Goal: Task Accomplishment & Management: Use online tool/utility

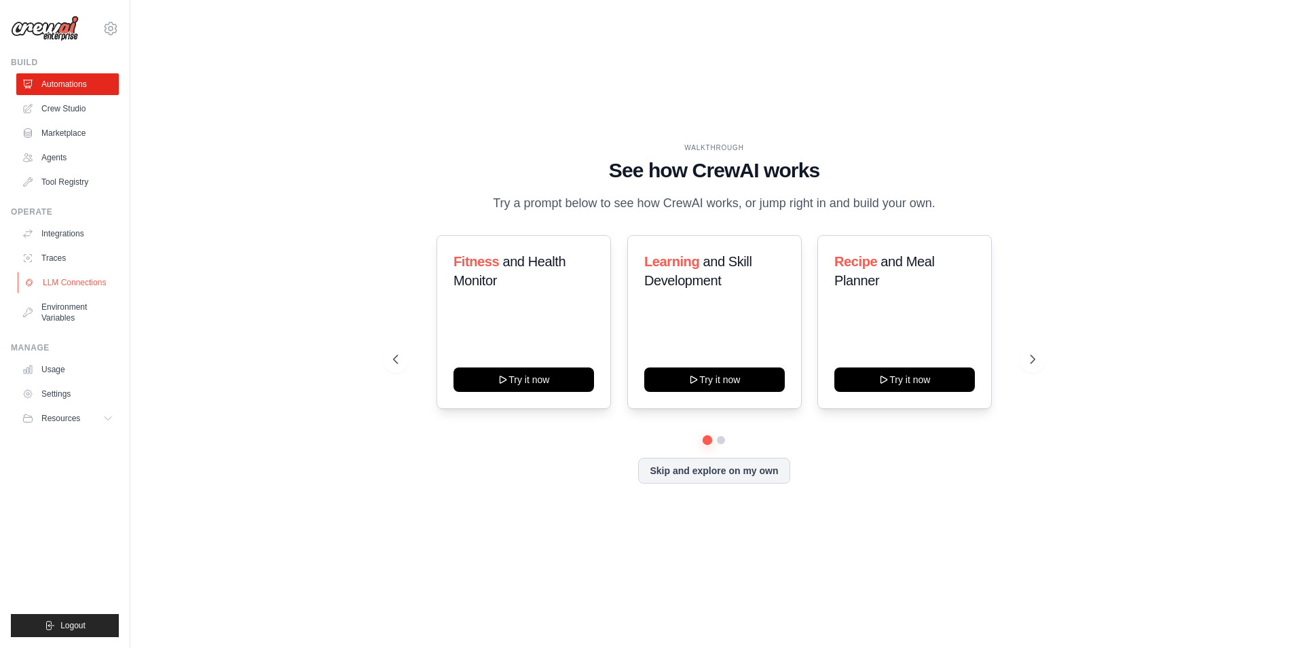
click at [87, 280] on link "LLM Connections" at bounding box center [69, 283] width 103 height 22
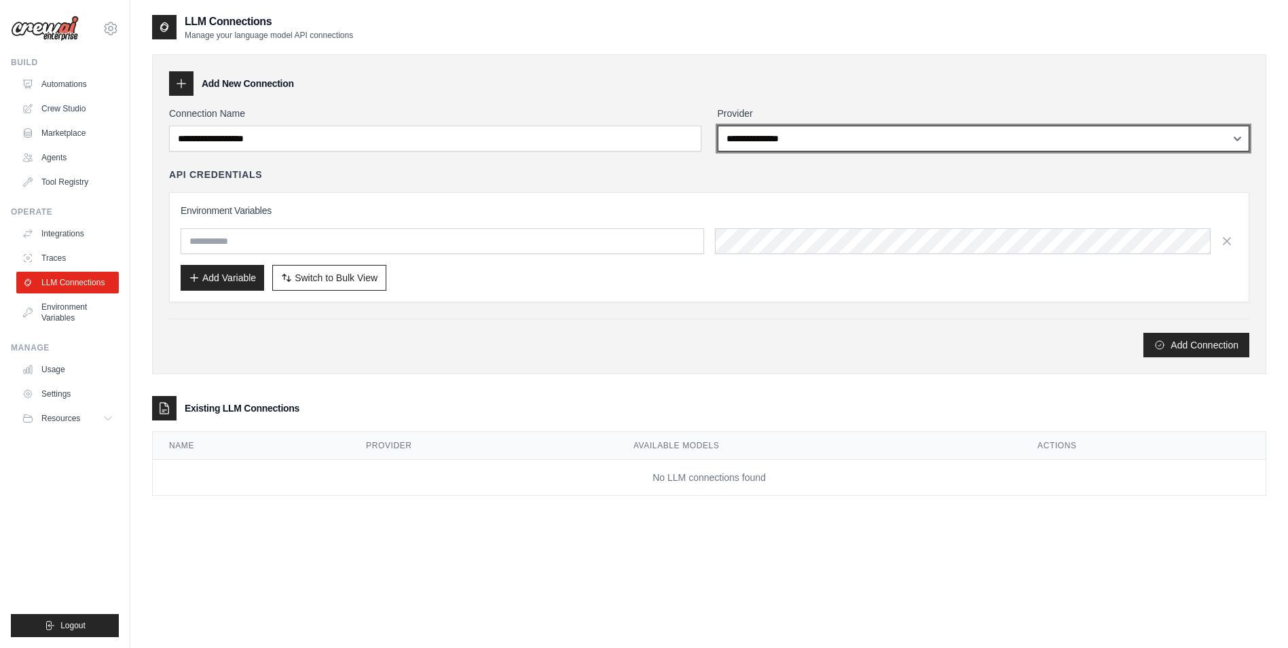
click at [792, 130] on select "**********" at bounding box center [984, 139] width 532 height 26
click at [792, 131] on select "**********" at bounding box center [984, 139] width 532 height 26
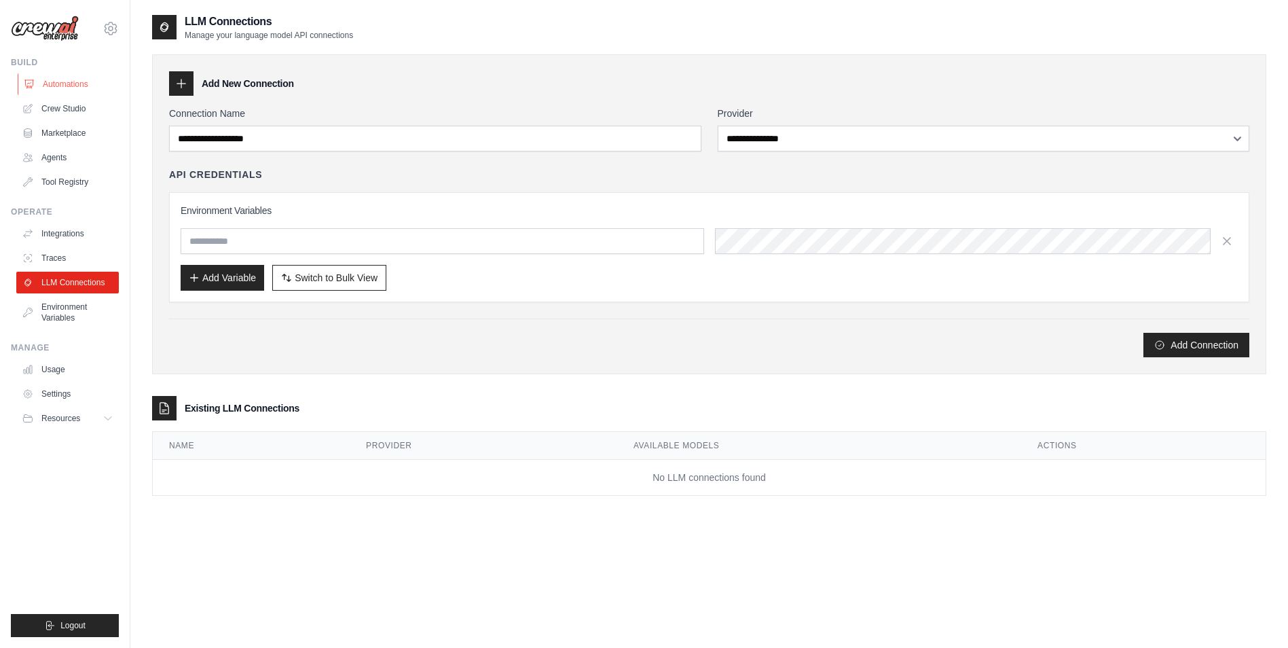
click at [50, 82] on link "Automations" at bounding box center [69, 84] width 103 height 22
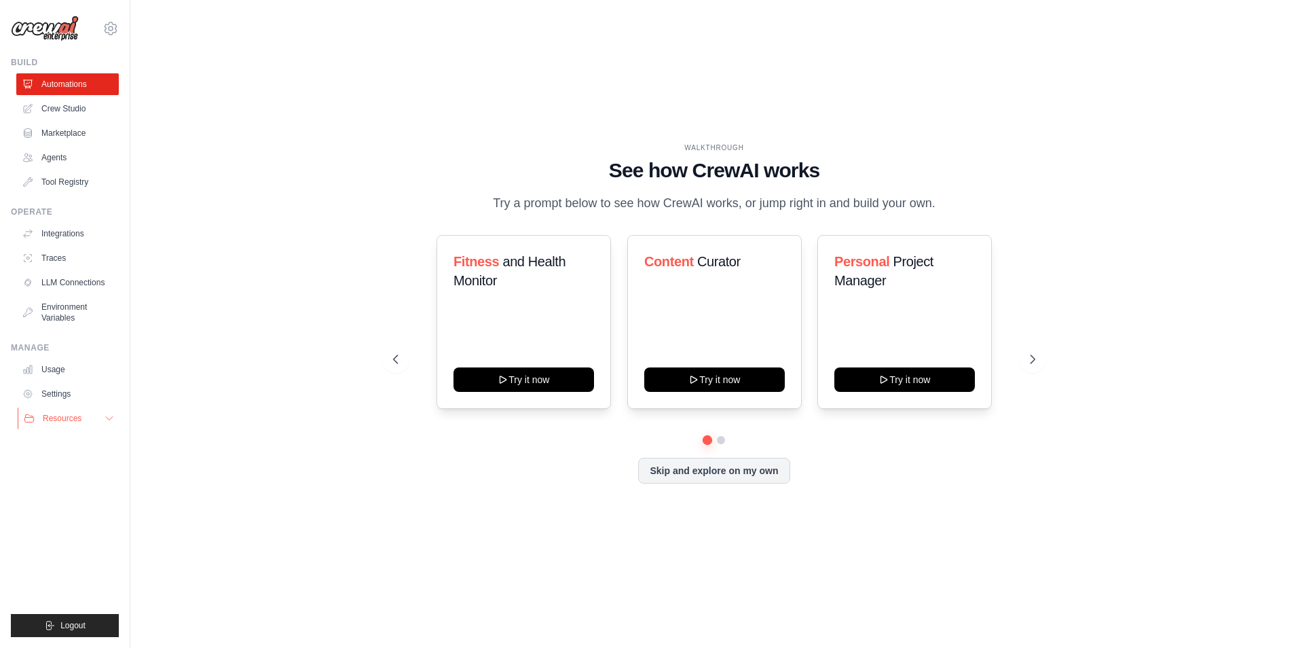
click at [73, 411] on button "Resources" at bounding box center [69, 418] width 103 height 22
click at [77, 437] on span "Documentation" at bounding box center [75, 441] width 55 height 11
click at [63, 159] on link "Agents" at bounding box center [69, 158] width 103 height 22
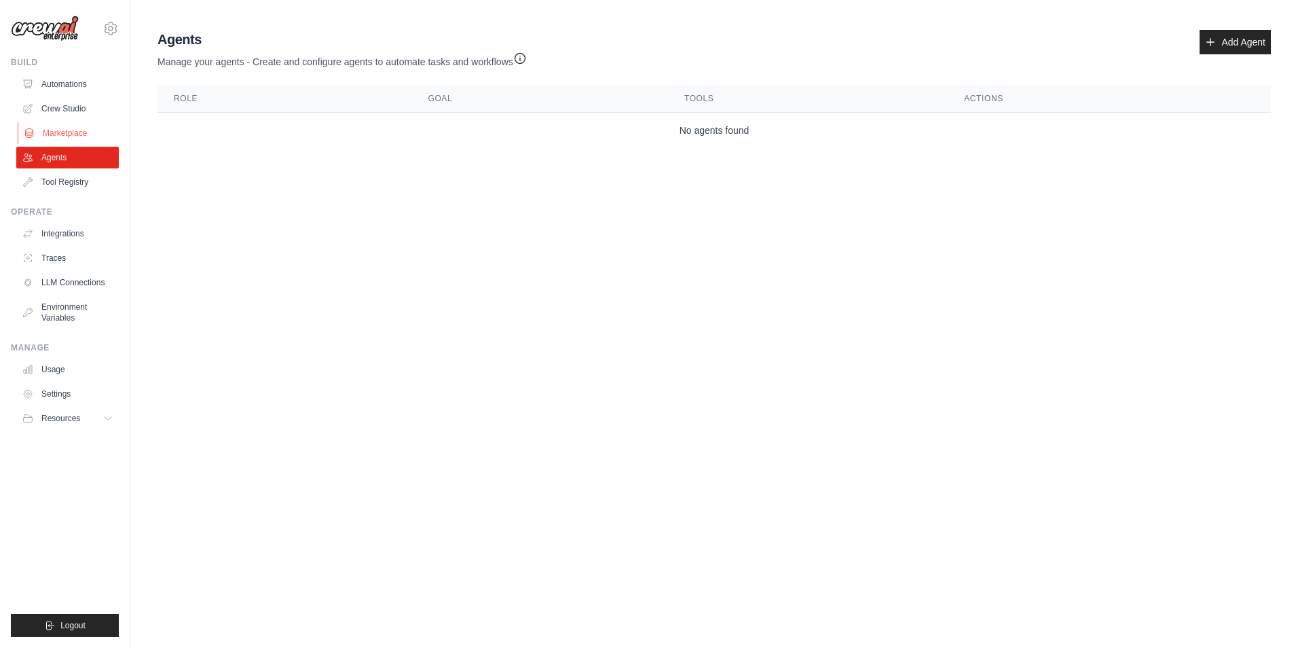
click at [65, 135] on link "Marketplace" at bounding box center [69, 133] width 103 height 22
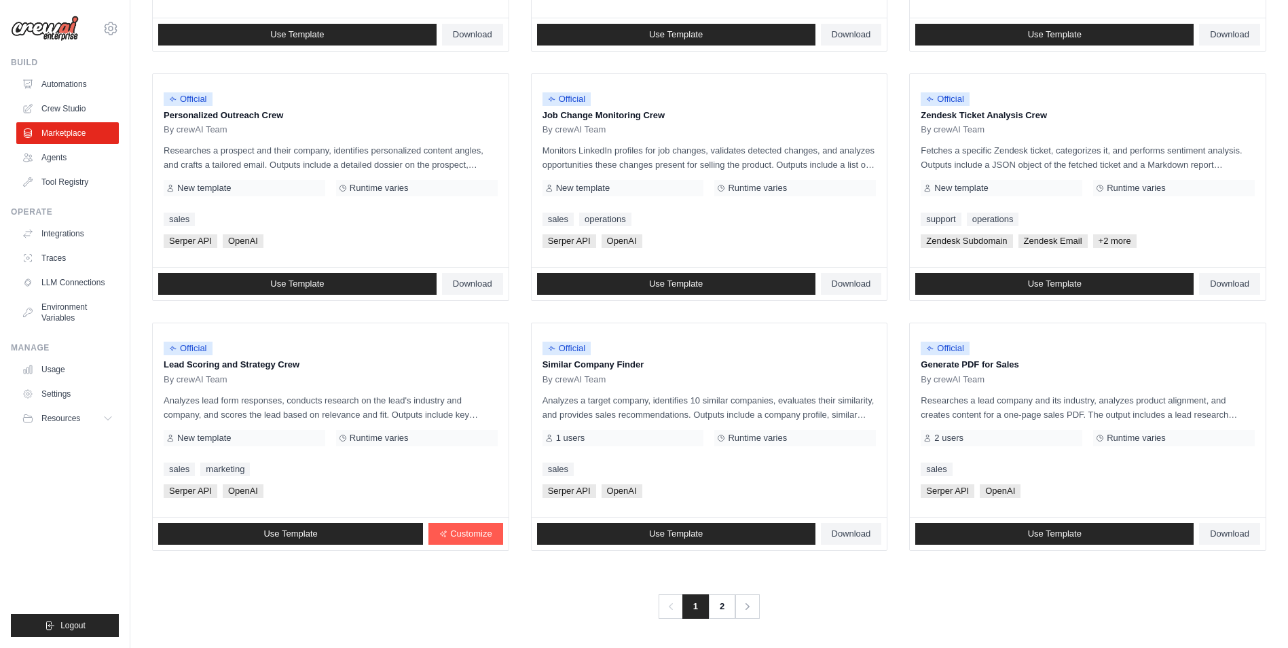
scroll to position [610, 0]
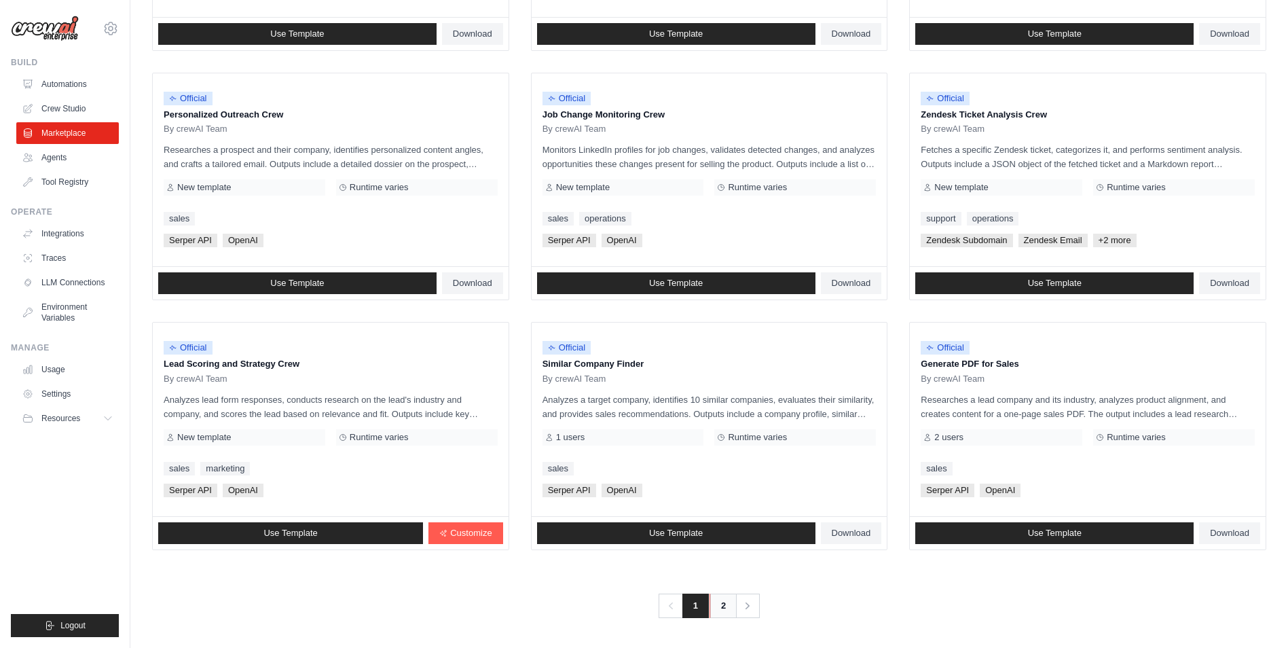
click at [725, 607] on link "2" at bounding box center [723, 605] width 27 height 24
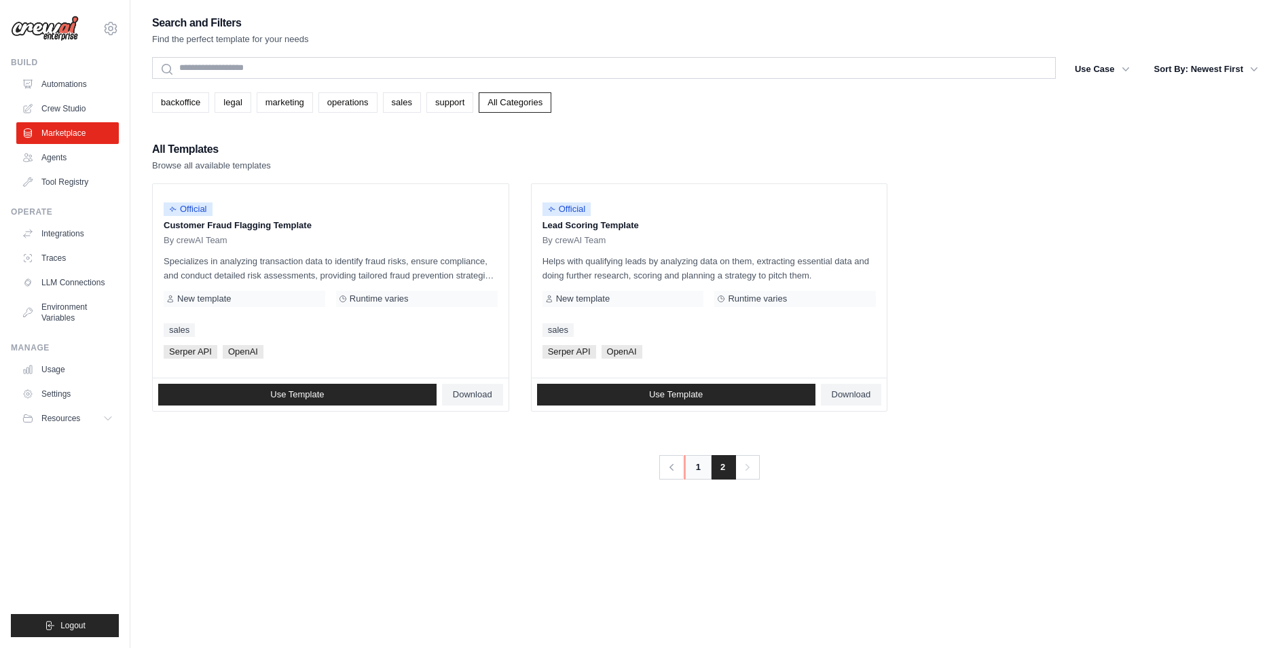
click at [694, 466] on link "1" at bounding box center [697, 467] width 27 height 24
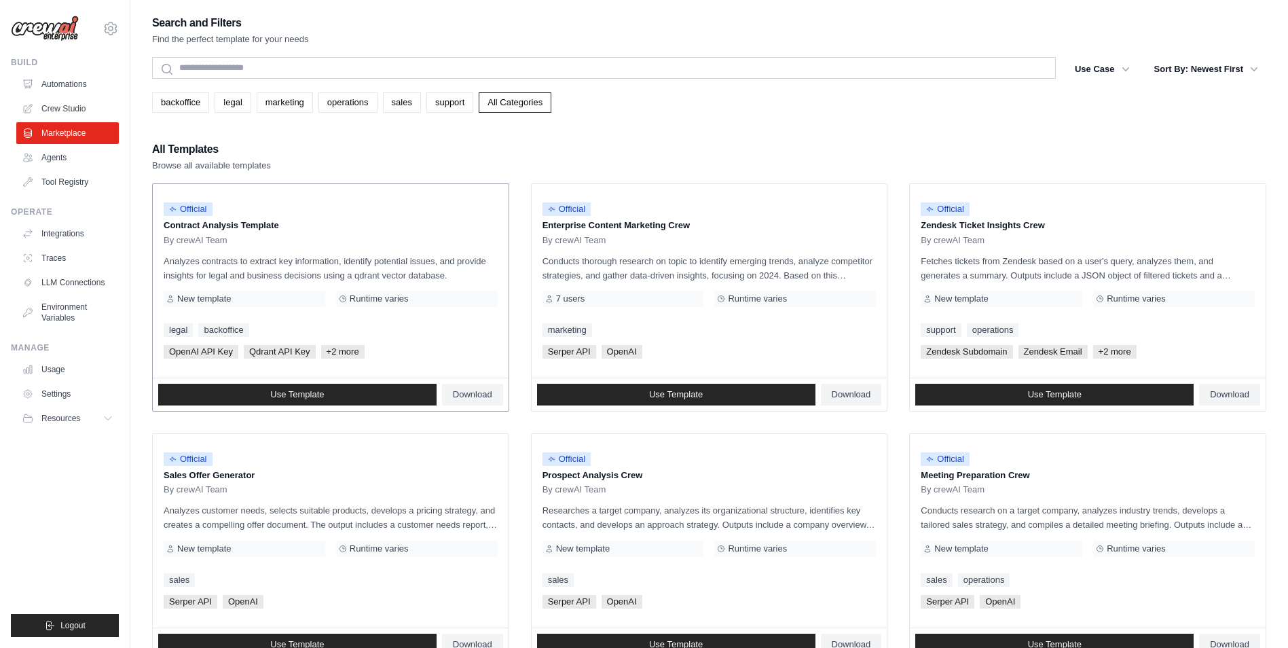
click at [460, 282] on p "Analyzes contracts to extract key information, identify potential issues, and p…" at bounding box center [331, 268] width 334 height 29
click at [380, 390] on link "Use Template" at bounding box center [297, 395] width 278 height 22
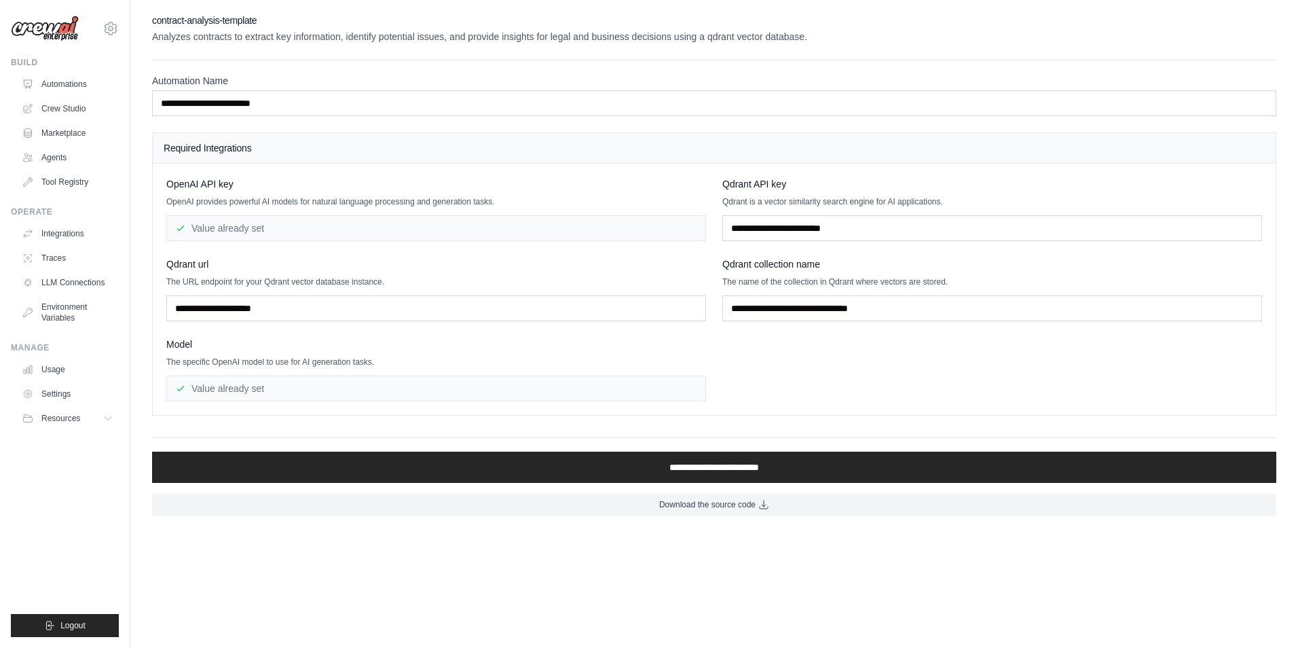
click at [545, 230] on div "Value already set" at bounding box center [436, 228] width 540 height 26
click at [79, 156] on link "Agents" at bounding box center [69, 158] width 103 height 22
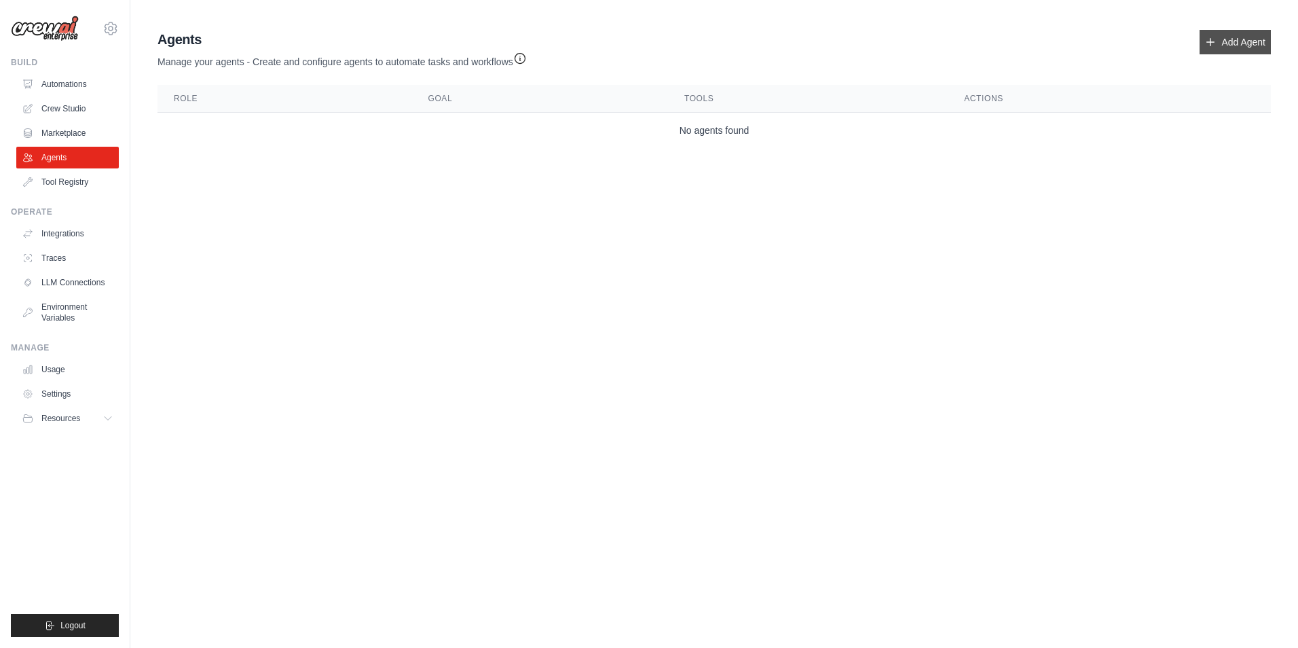
click at [1213, 41] on icon at bounding box center [1210, 42] width 11 height 11
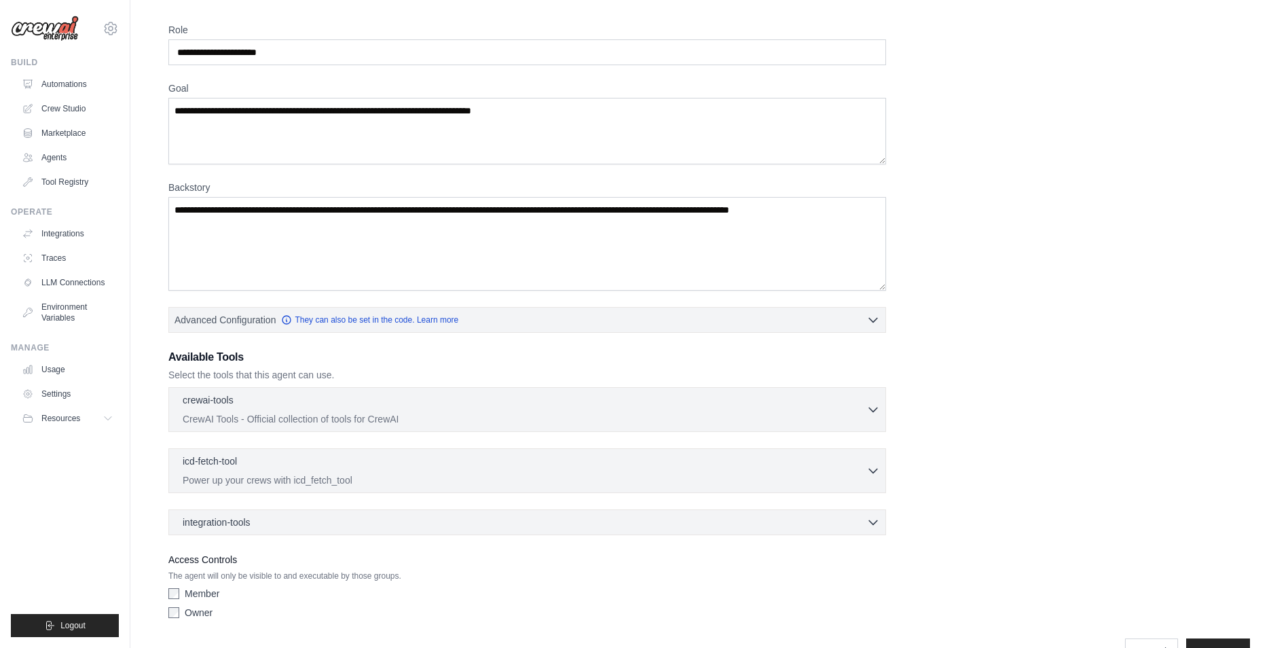
scroll to position [81, 0]
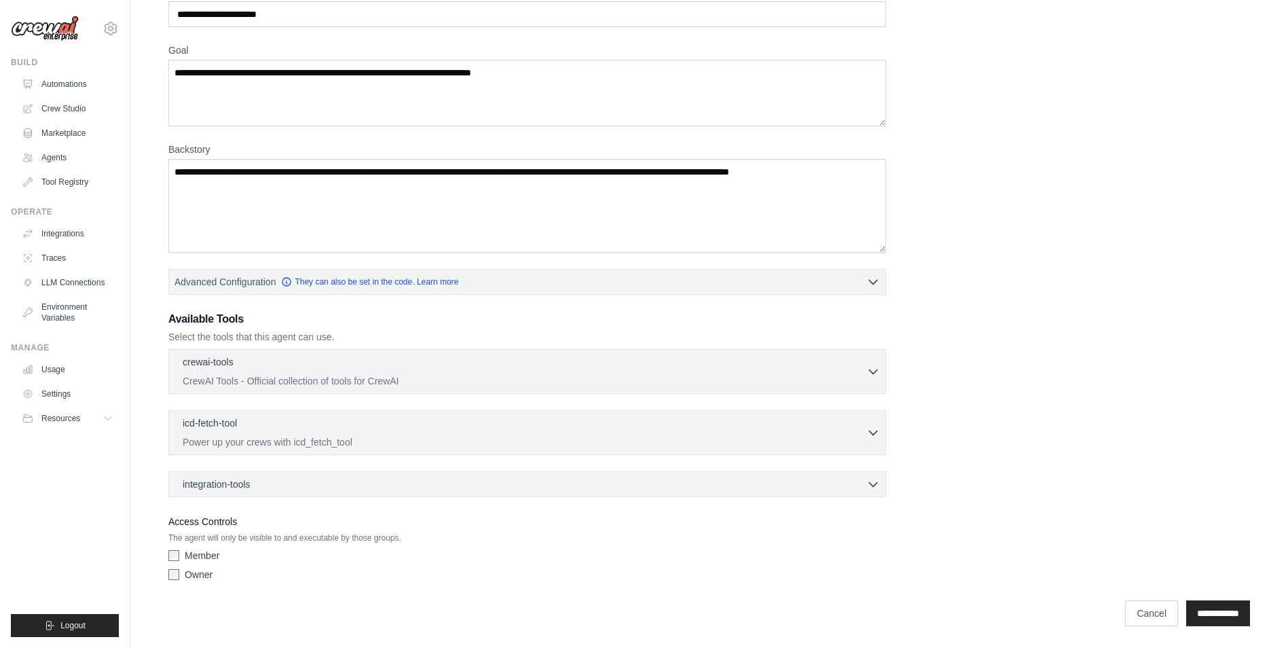
click at [1165, 617] on div "**********" at bounding box center [709, 613] width 1082 height 26
click at [1153, 617] on link "Cancel" at bounding box center [1151, 613] width 53 height 26
